Goal: Navigation & Orientation: Find specific page/section

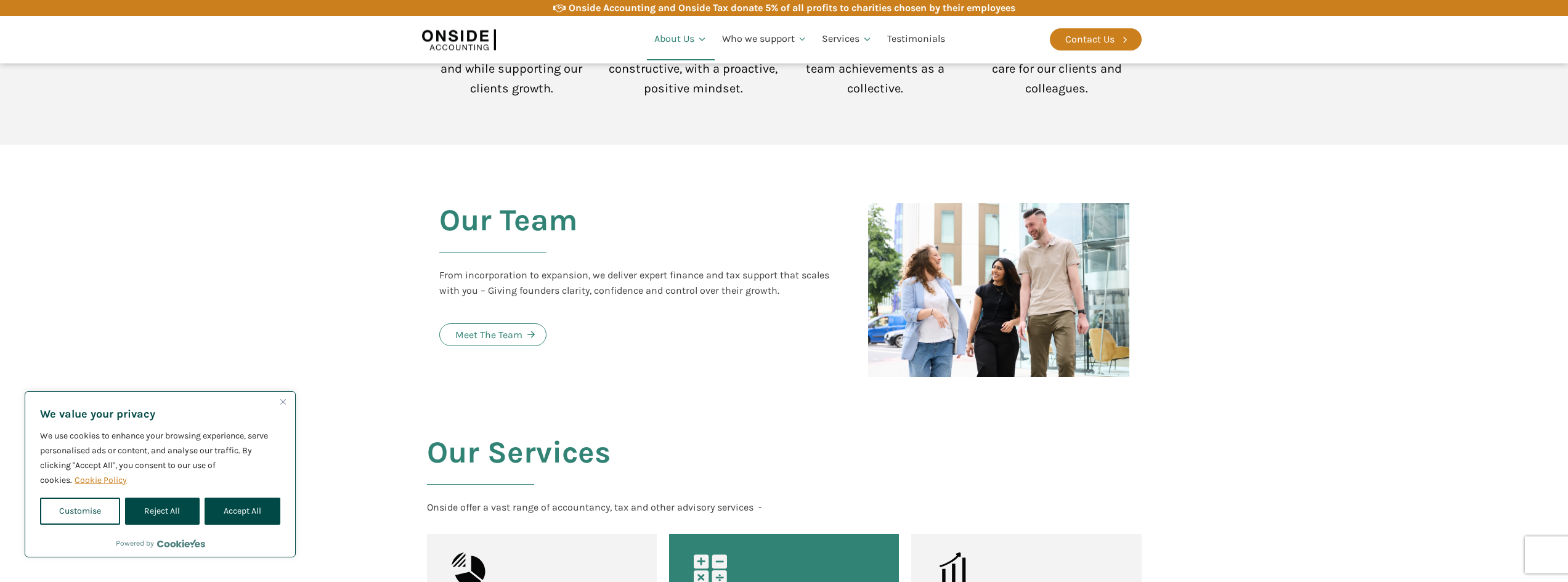
scroll to position [1201, 0]
click at [521, 326] on div "Meet The Team" at bounding box center [489, 333] width 67 height 16
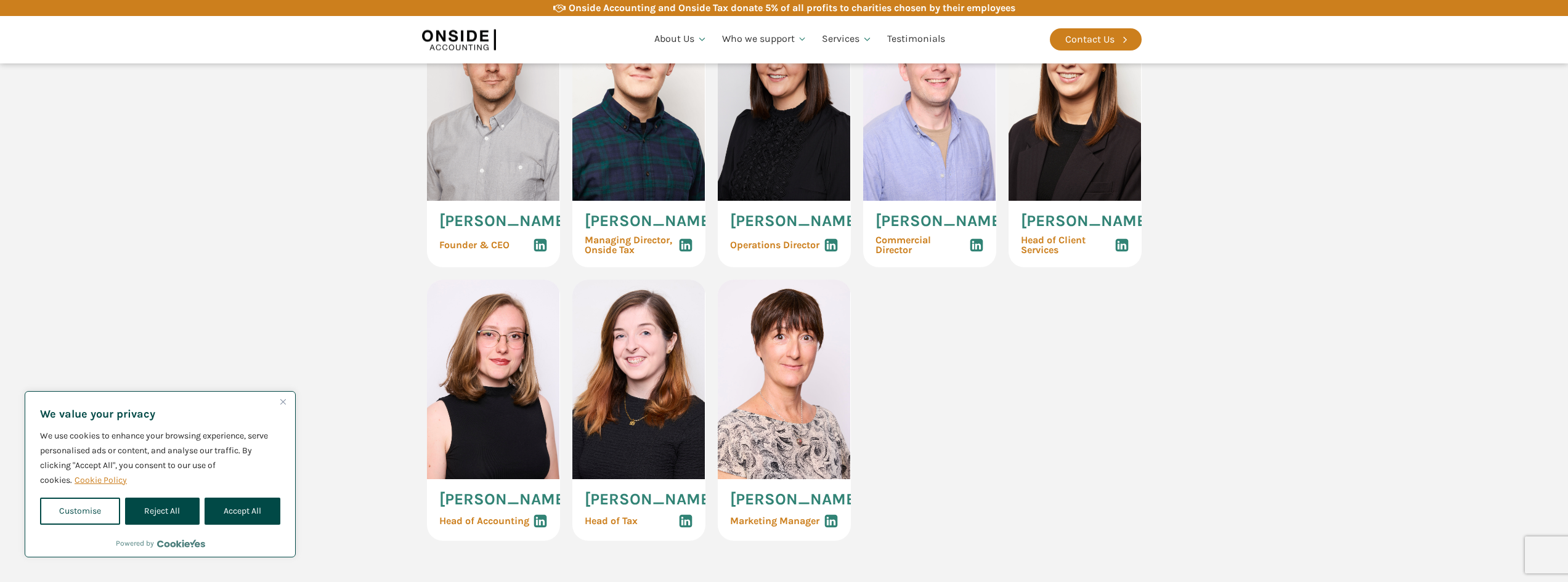
scroll to position [616, 0]
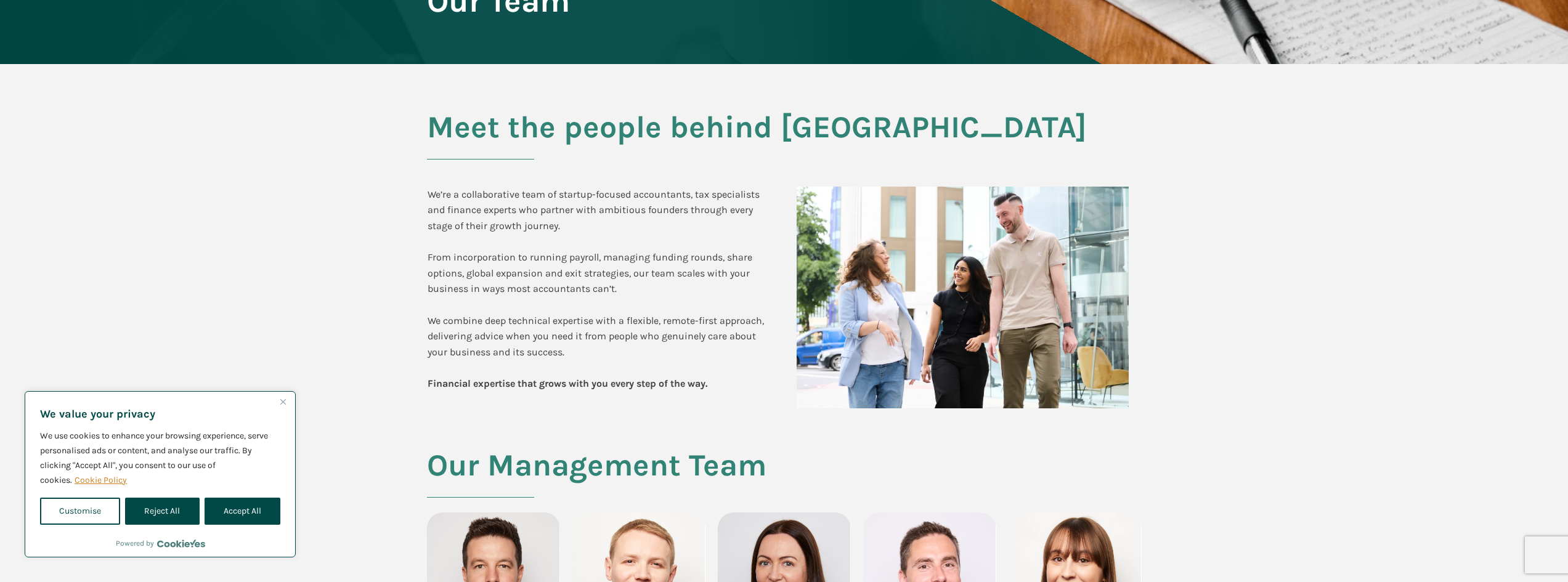
click at [1226, 295] on section "Meet the people behind Onside We’re a collaborative team of startup-focused acc…" at bounding box center [784, 256] width 1568 height 384
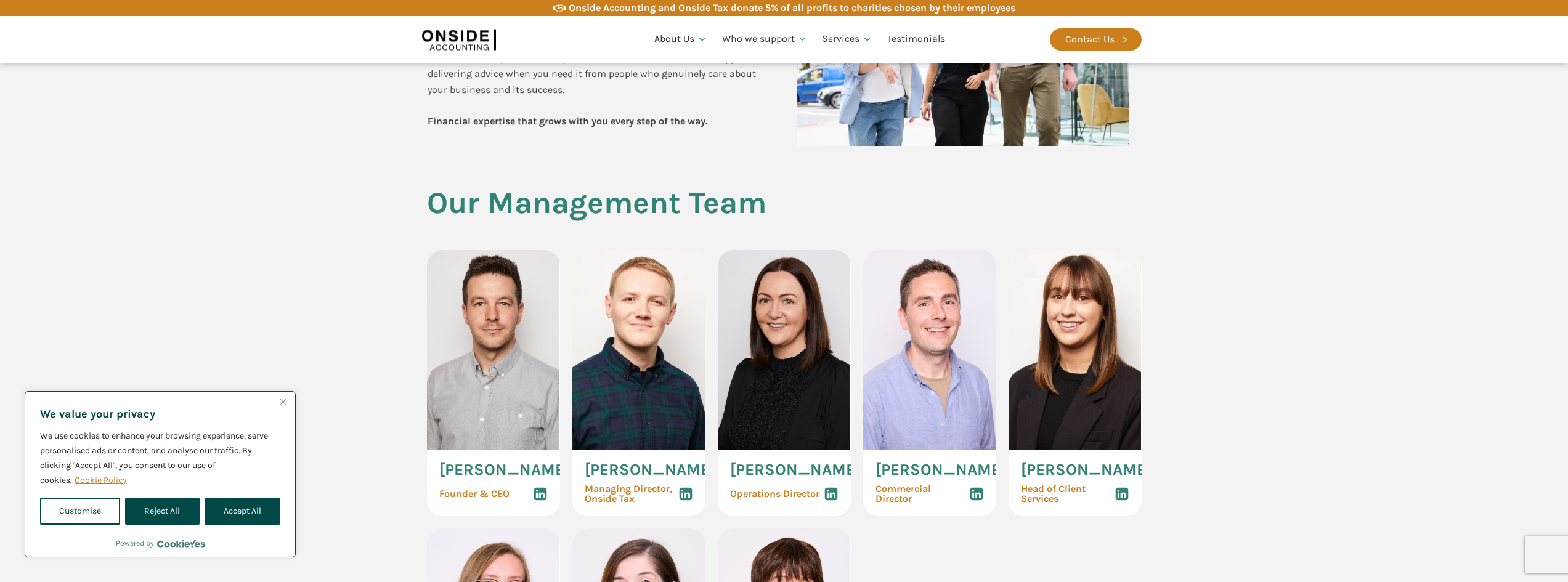
scroll to position [247, 0]
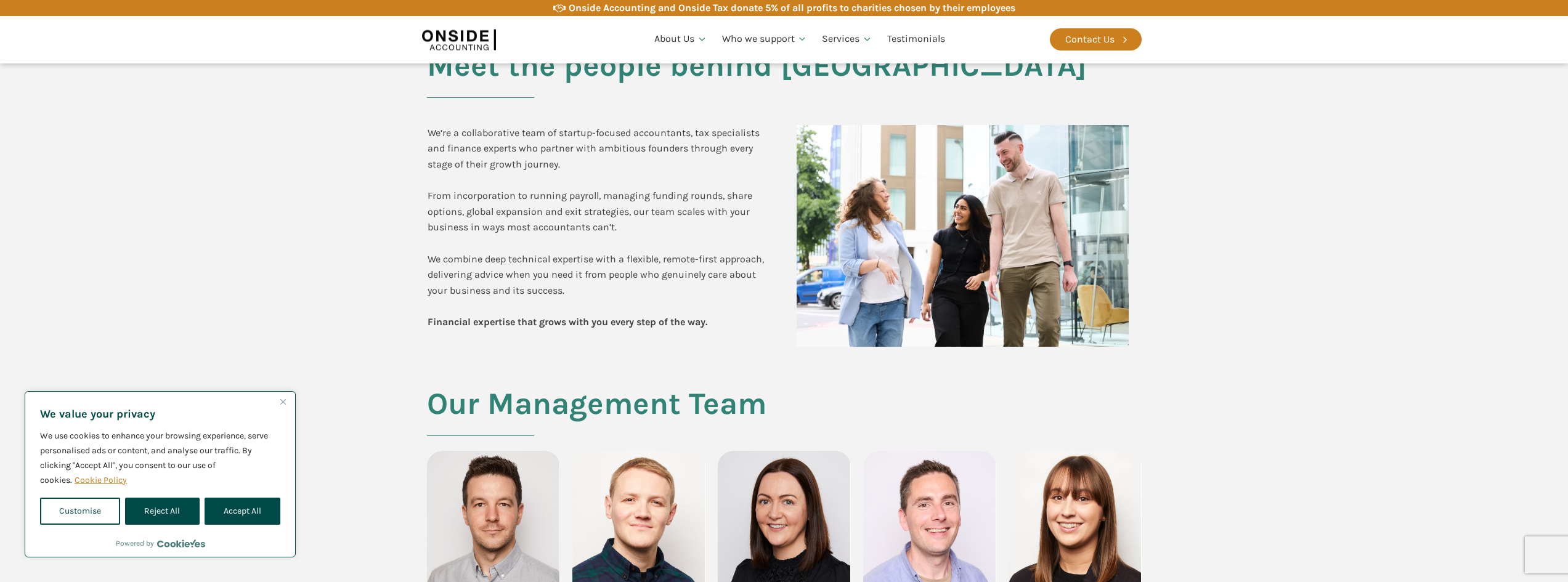
click at [635, 231] on div "We’re a collaborative team of startup-focused accountants, tax specialists and …" at bounding box center [600, 227] width 345 height 205
